Goal: Entertainment & Leisure: Browse casually

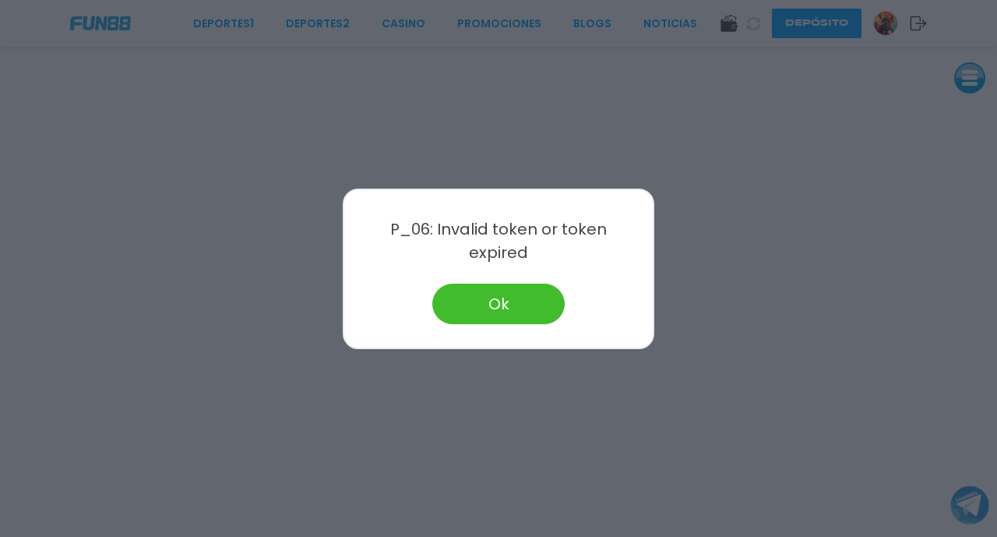
click at [523, 287] on button "Ok" at bounding box center [498, 304] width 132 height 41
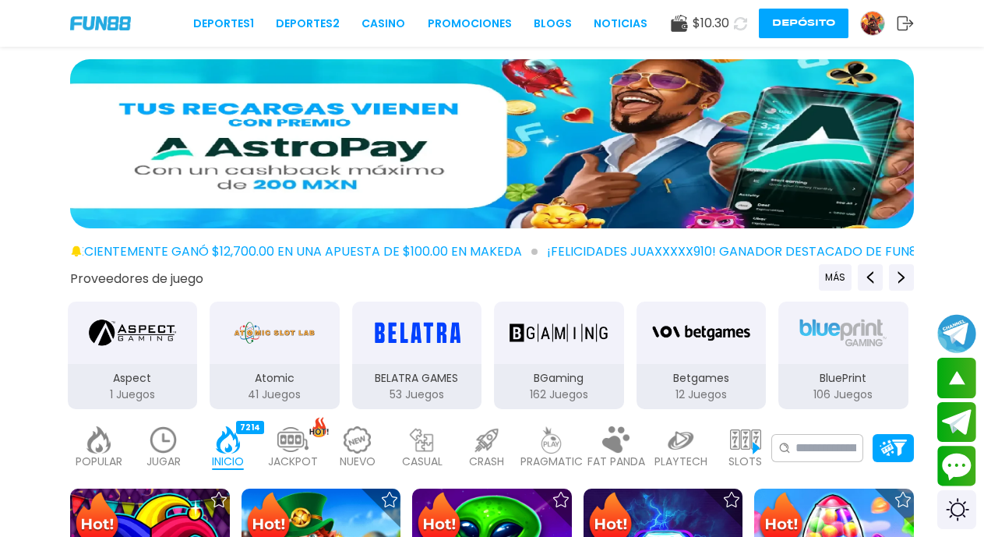
scroll to position [940, 0]
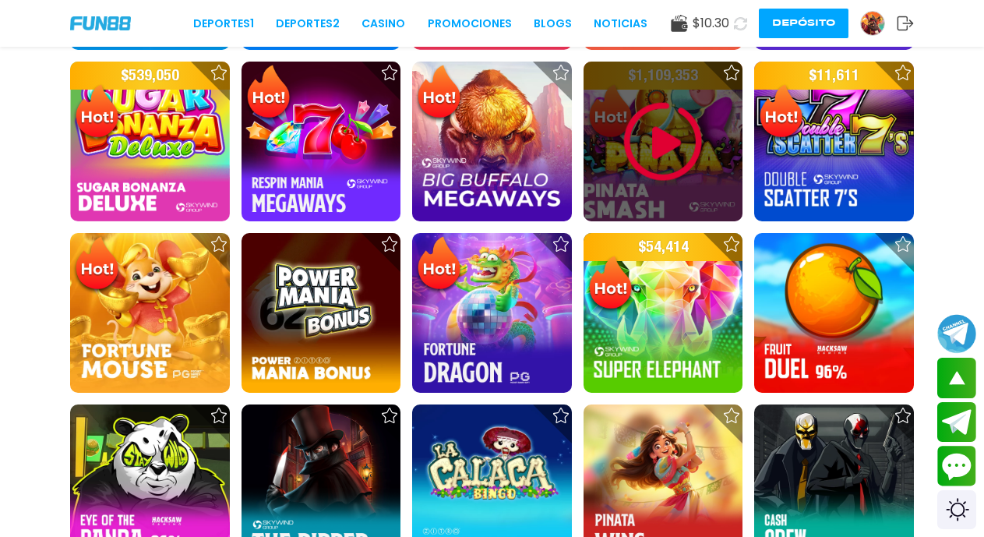
click at [661, 147] on img at bounding box center [662, 141] width 93 height 93
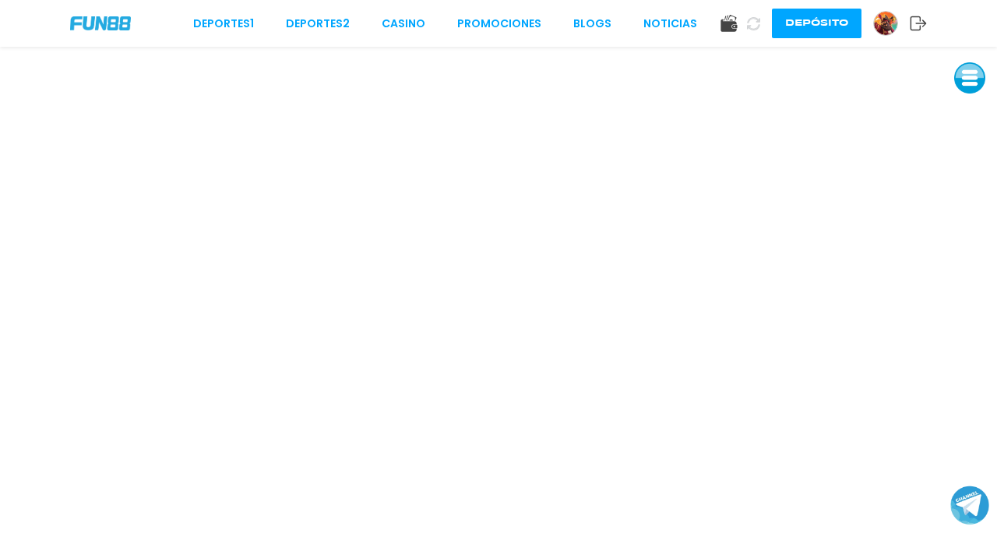
click at [973, 76] on button at bounding box center [969, 77] width 31 height 31
click at [963, 115] on button at bounding box center [969, 112] width 31 height 31
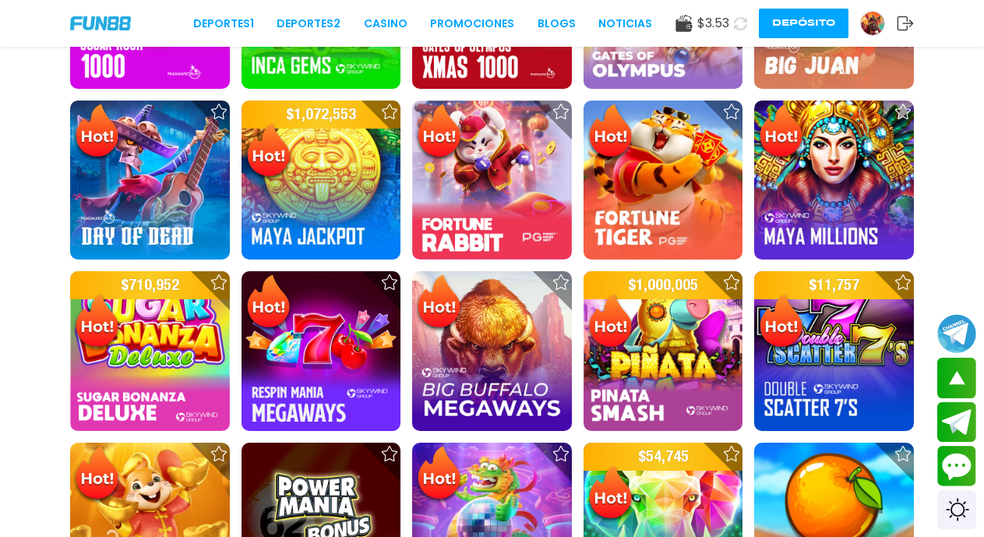
scroll to position [944, 0]
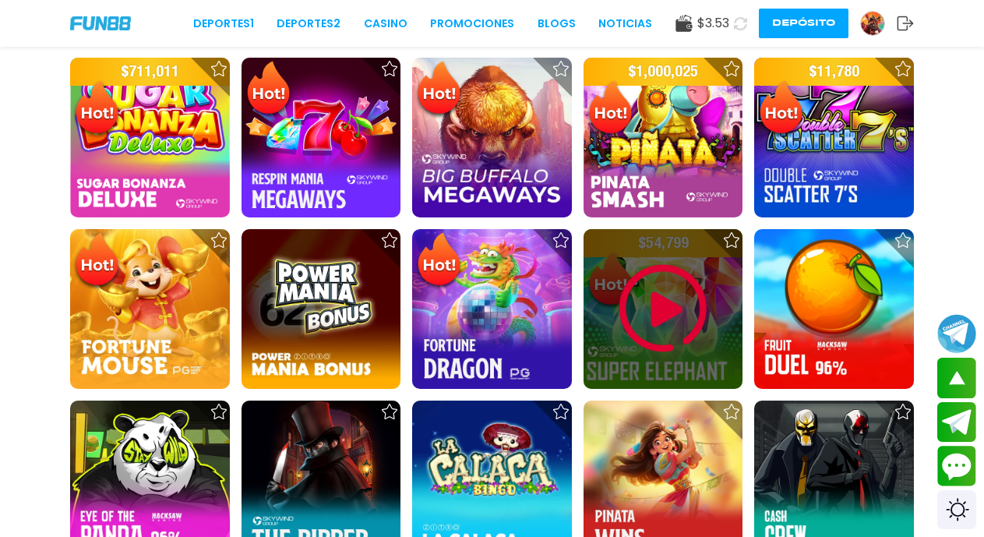
click at [671, 296] on img at bounding box center [662, 308] width 93 height 93
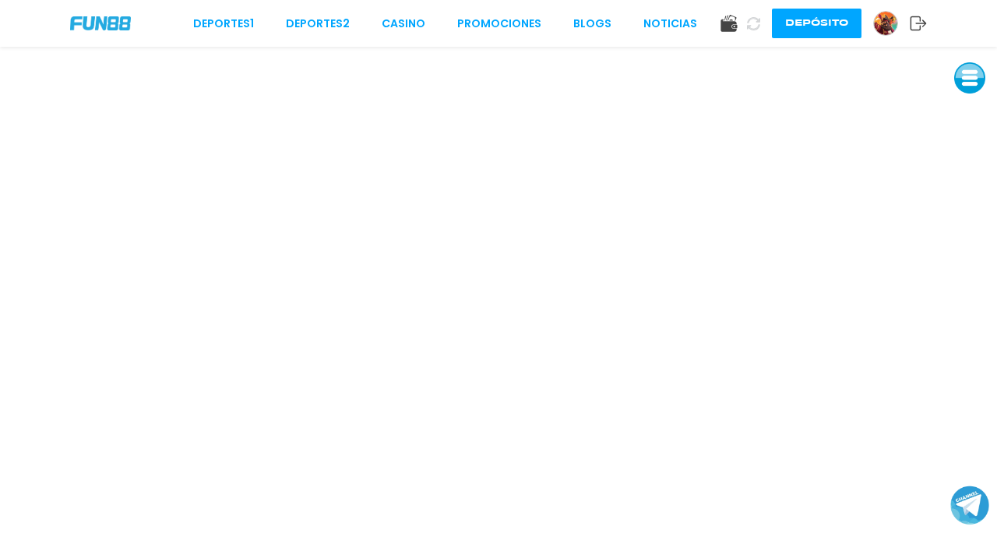
click at [964, 73] on button at bounding box center [969, 77] width 31 height 31
click at [965, 104] on button at bounding box center [969, 112] width 31 height 31
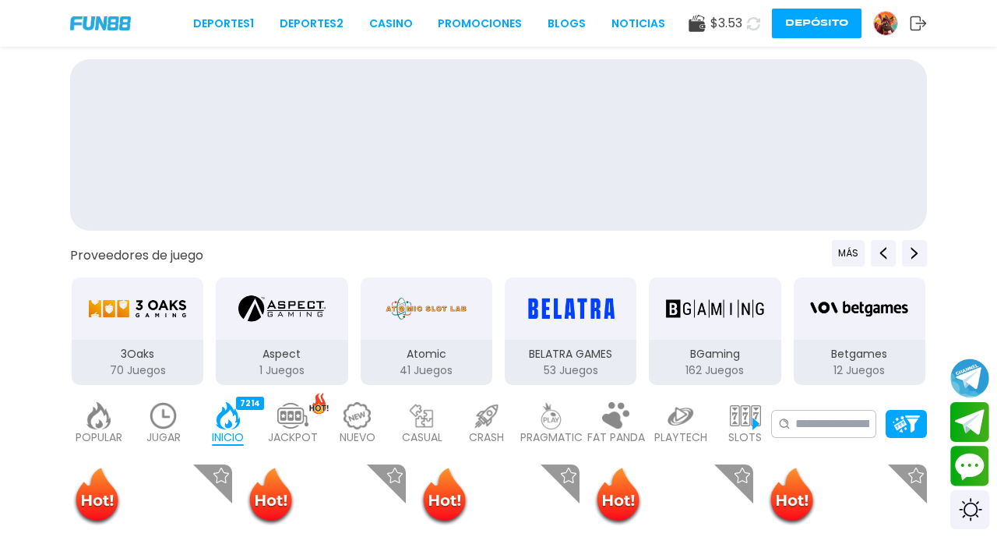
click at [752, 26] on div "$ 3.53 Depósito" at bounding box center [808, 24] width 238 height 30
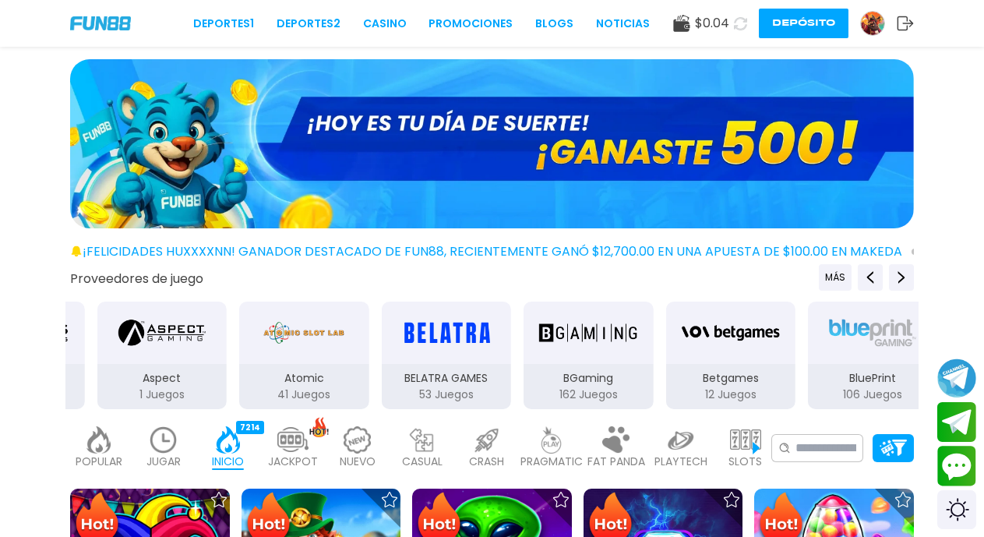
click at [870, 27] on img at bounding box center [872, 23] width 23 height 23
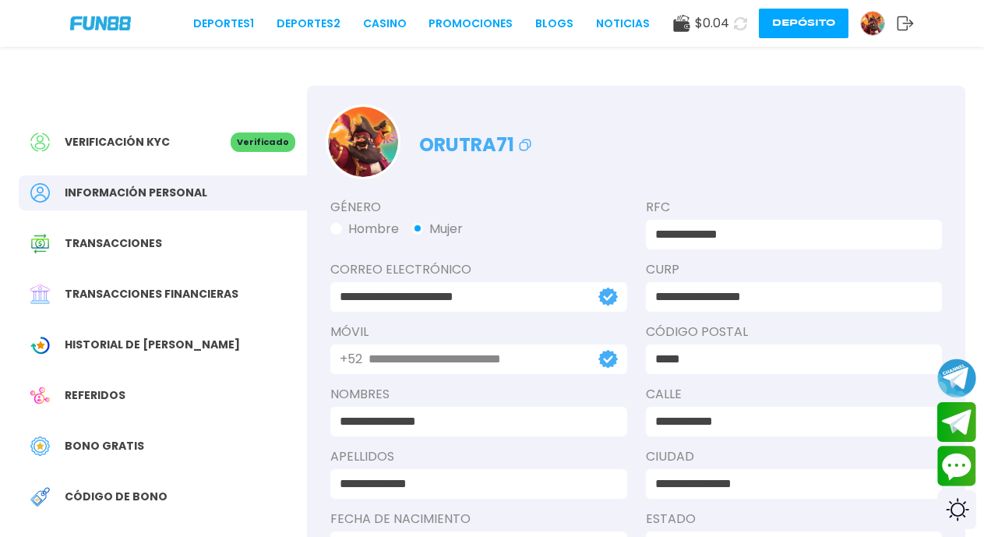
click at [128, 501] on span "Código de bono" at bounding box center [116, 497] width 103 height 16
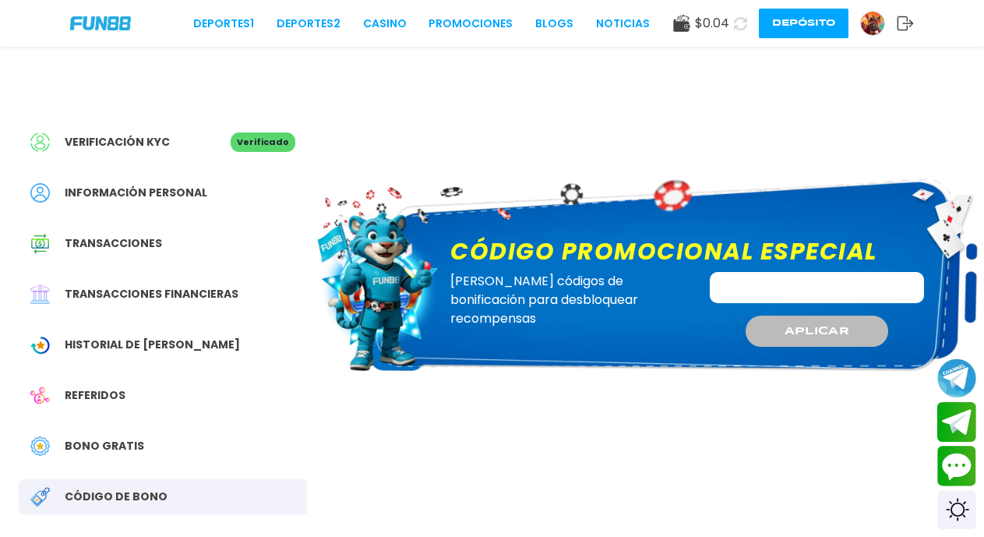
click at [101, 447] on span "Bono Gratis" at bounding box center [104, 446] width 79 height 16
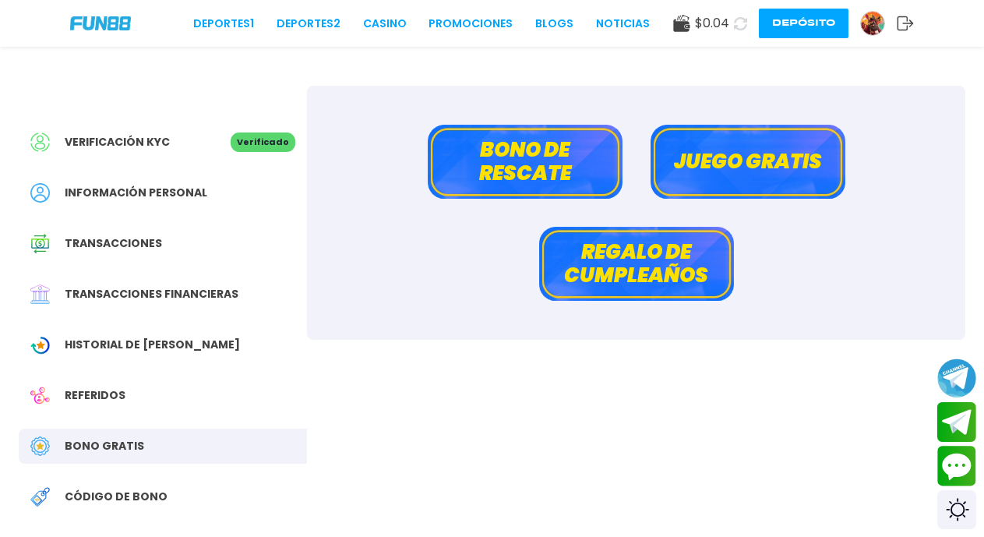
click at [754, 177] on button "Juego gratis" at bounding box center [748, 162] width 195 height 74
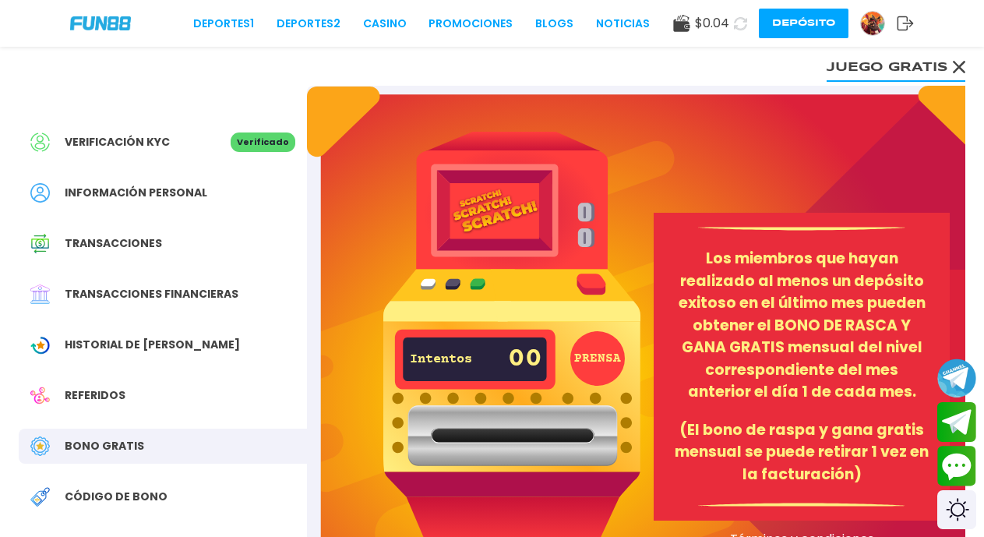
click at [956, 70] on use at bounding box center [959, 67] width 12 height 12
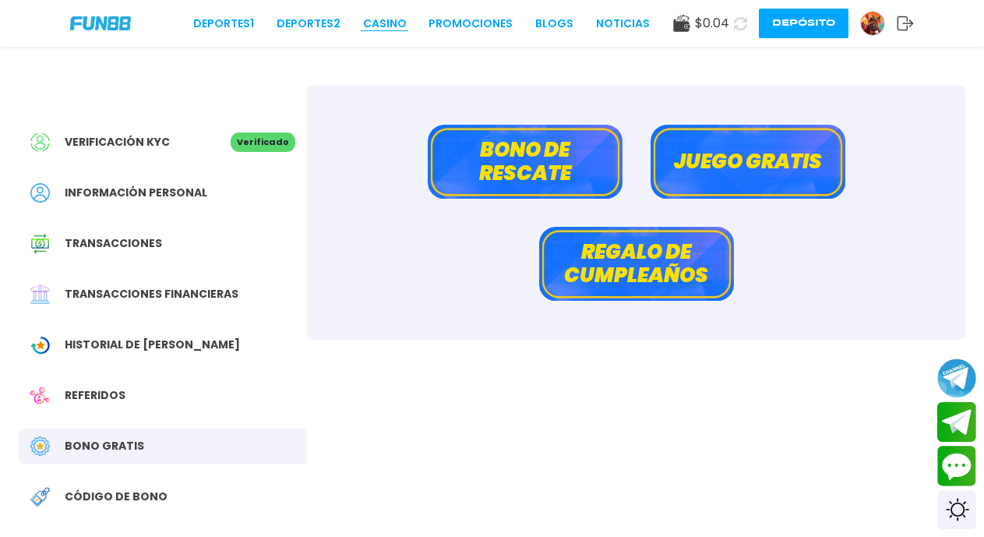
click at [390, 26] on link "CASINO" at bounding box center [385, 24] width 44 height 16
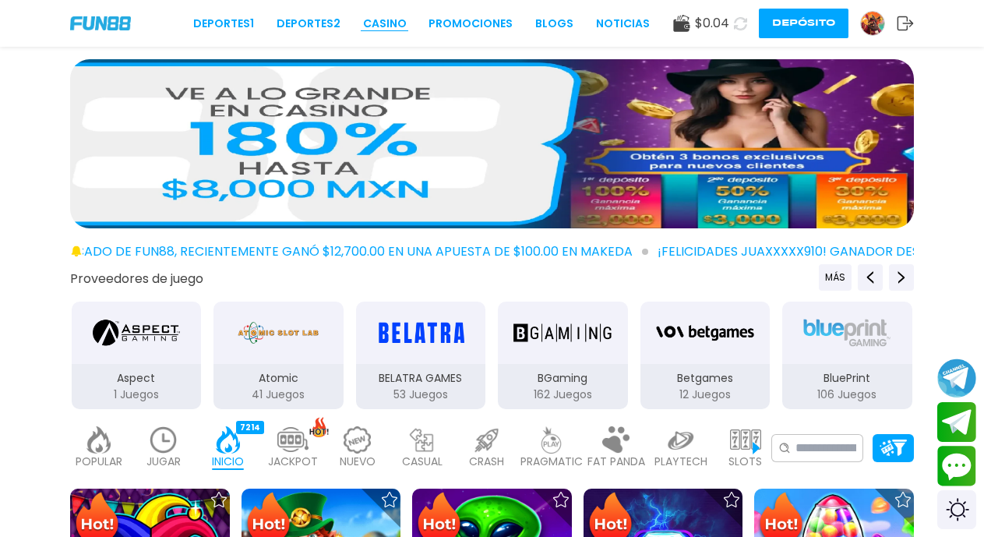
click at [395, 22] on link "CASINO" at bounding box center [385, 24] width 44 height 16
